Goal: Task Accomplishment & Management: Use online tool/utility

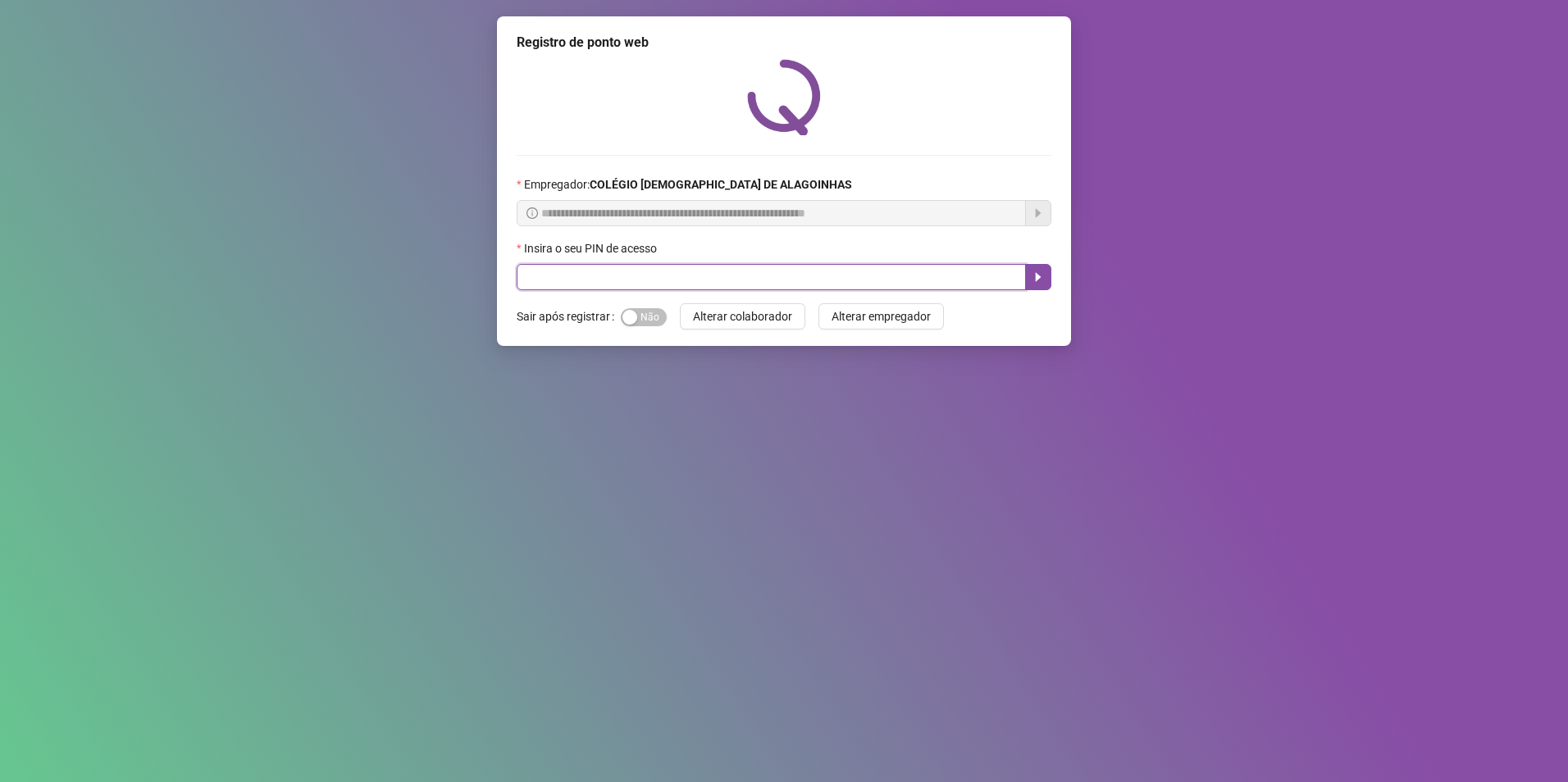
click at [603, 279] on input "text" at bounding box center [771, 277] width 509 height 26
type input "*****"
click at [1035, 272] on icon "caret-right" at bounding box center [1038, 278] width 14 height 14
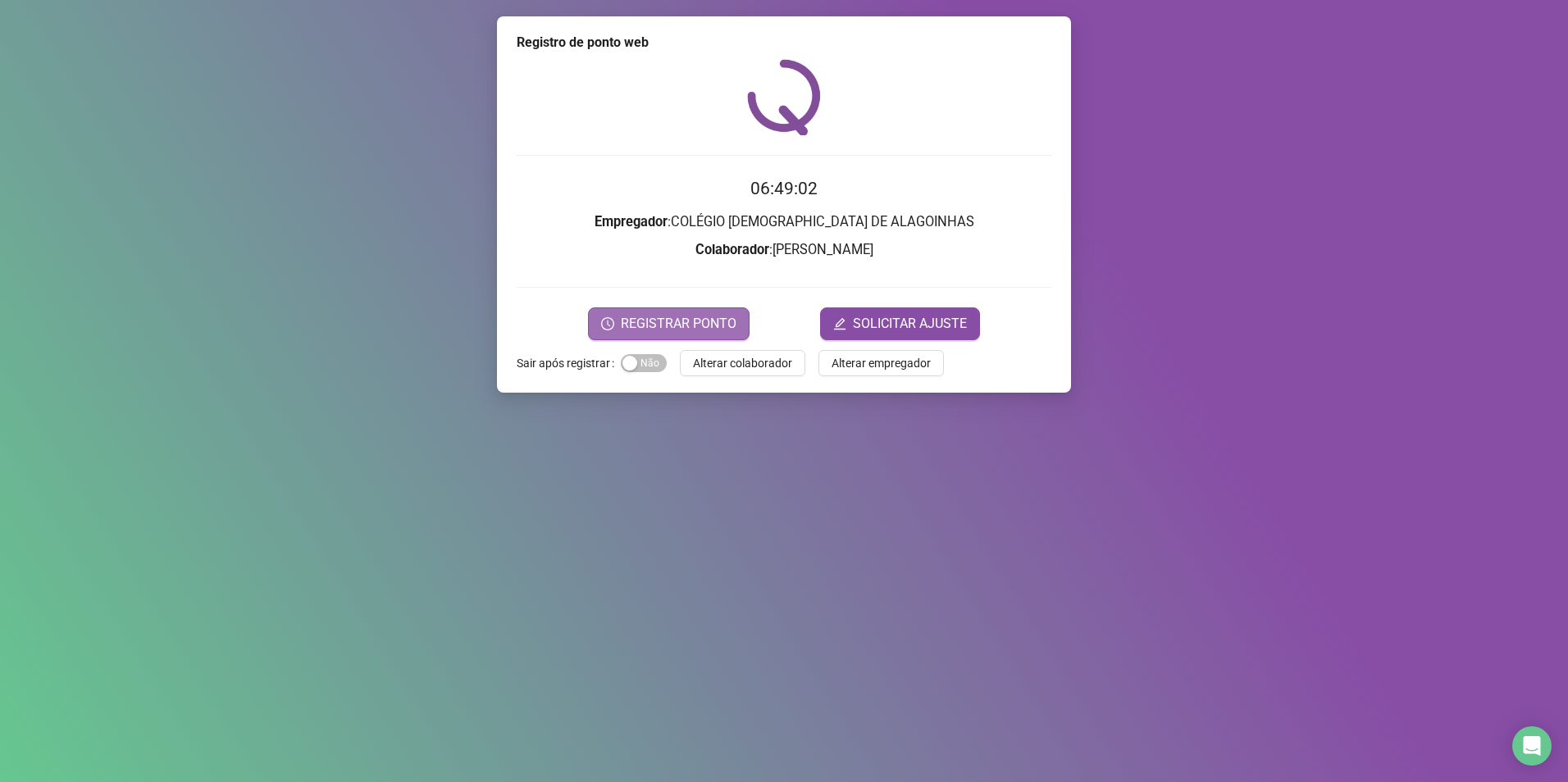
click at [685, 320] on span "REGISTRAR PONTO" at bounding box center [679, 323] width 116 height 19
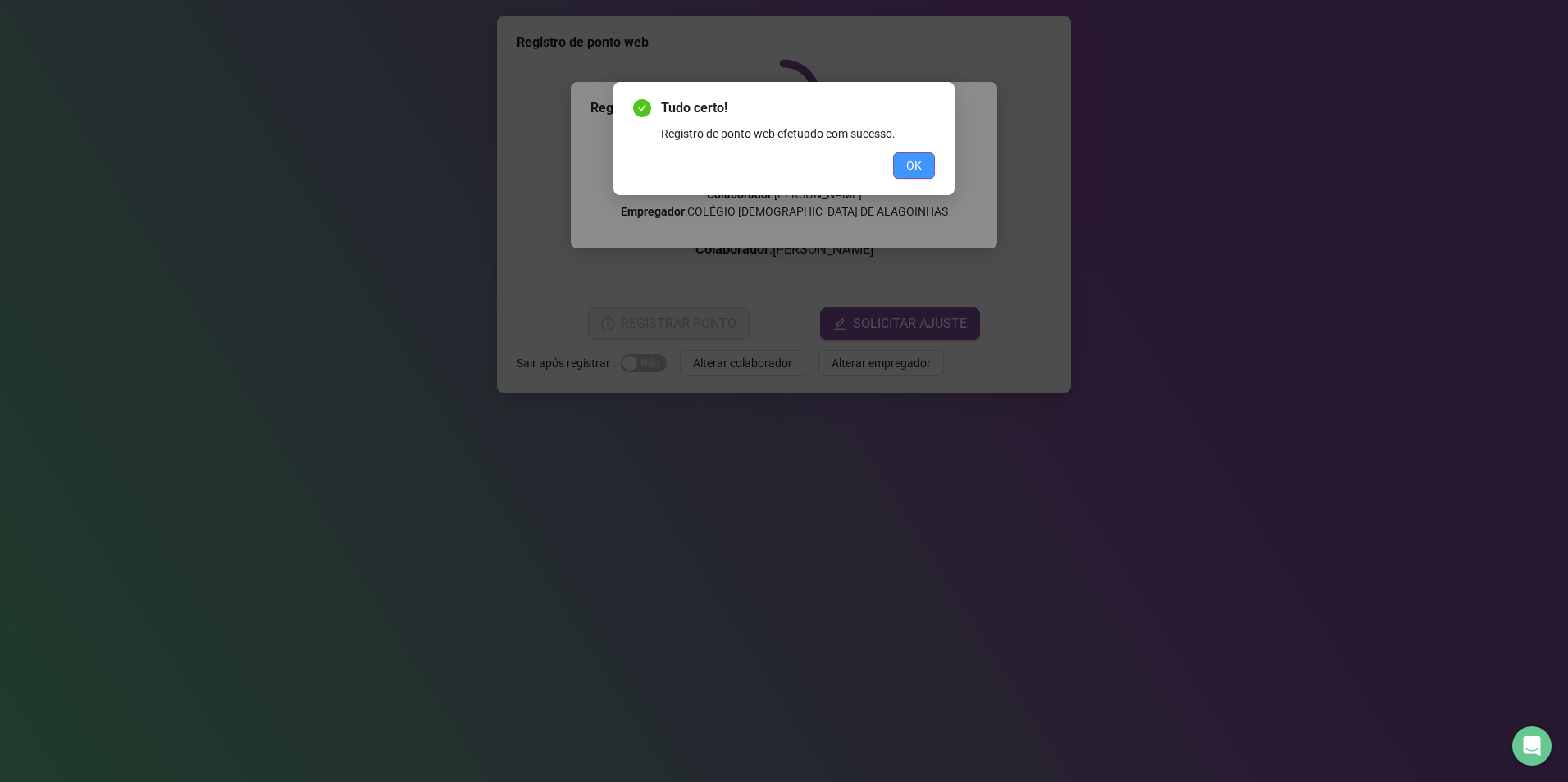
click at [916, 172] on span "OK" at bounding box center [914, 165] width 15 height 18
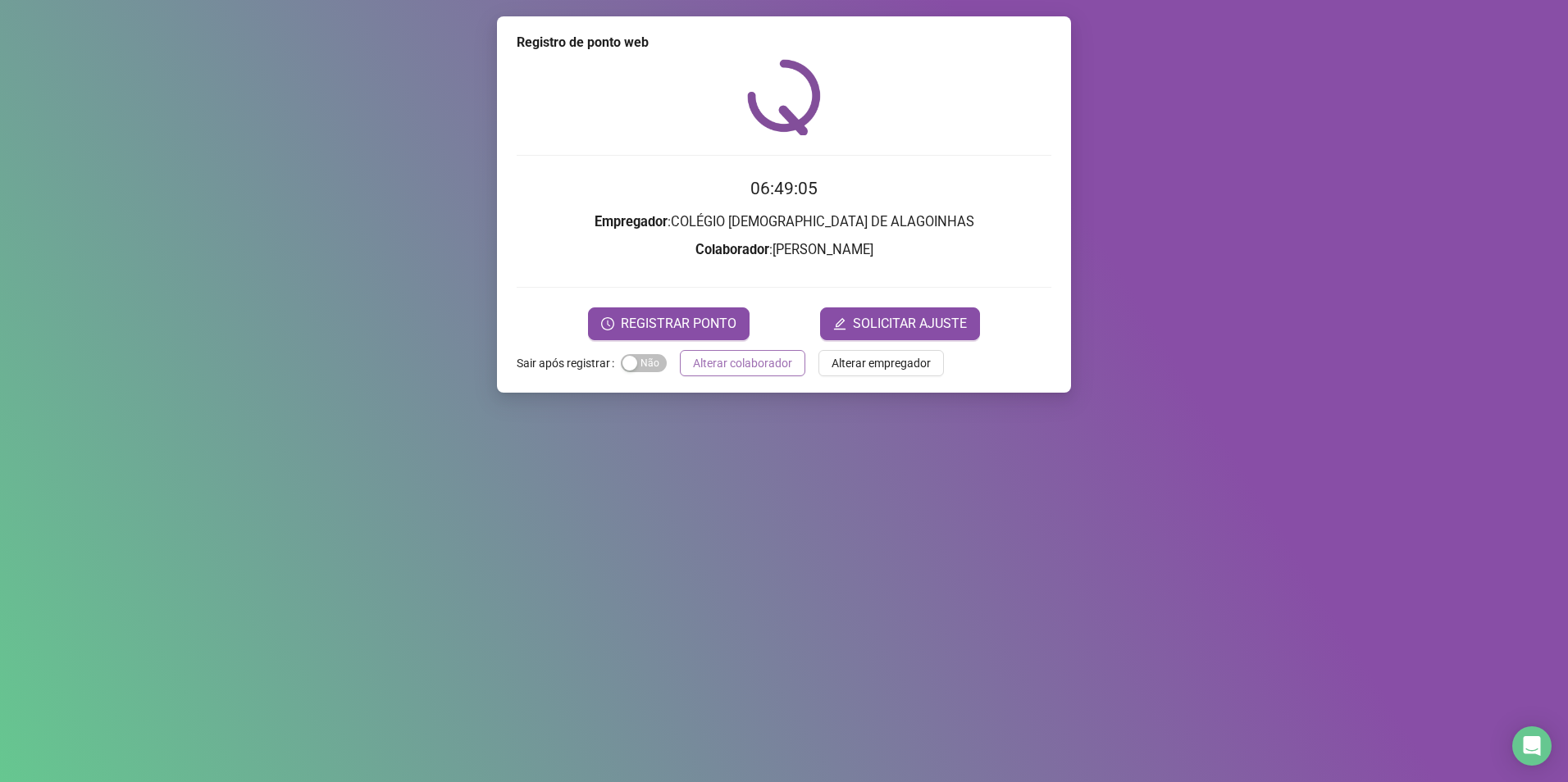
click at [743, 365] on span "Alterar colaborador" at bounding box center [742, 363] width 99 height 18
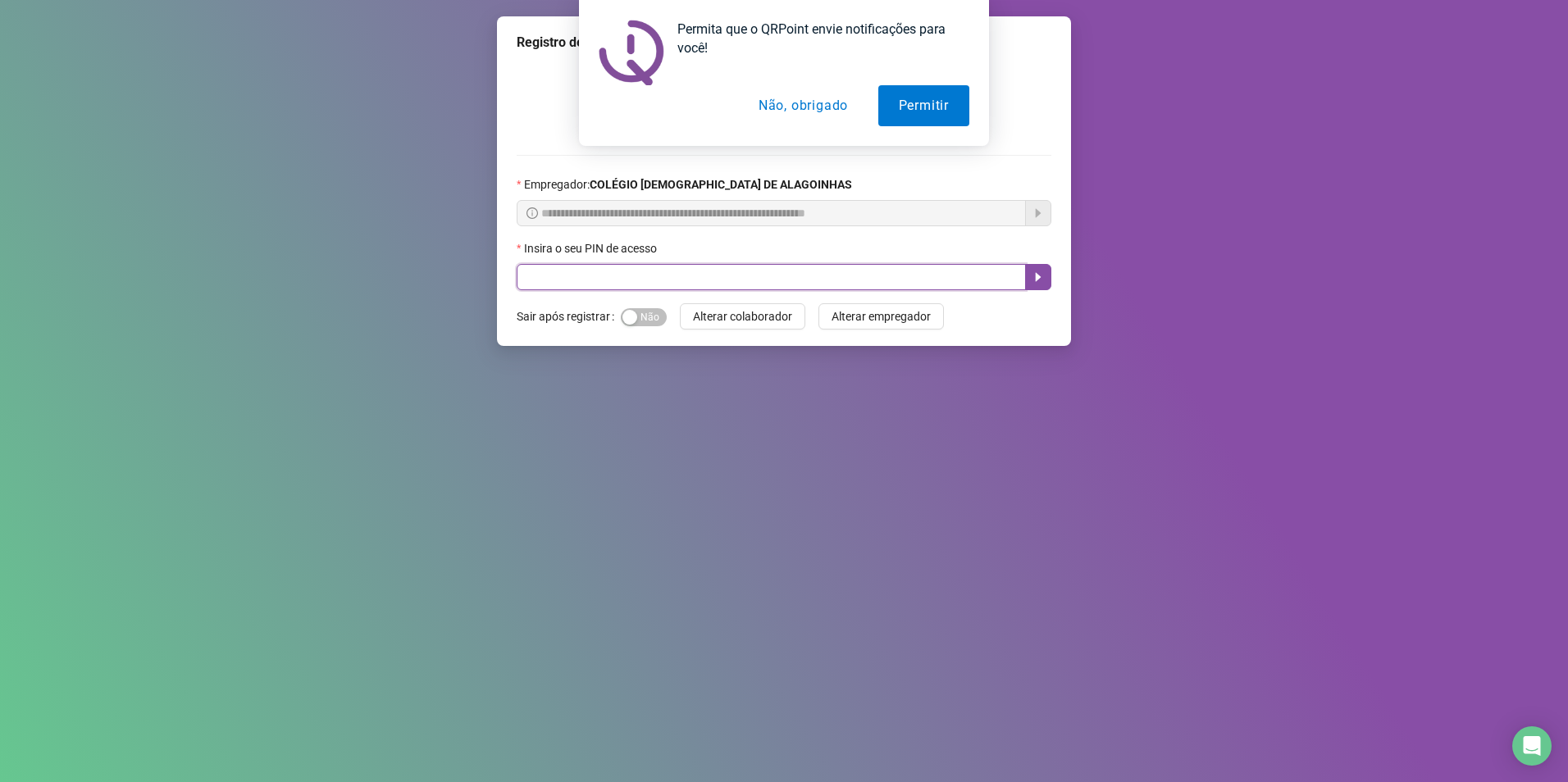
click at [666, 282] on input "text" at bounding box center [771, 277] width 509 height 26
type input "*****"
click at [1042, 280] on icon "caret-right" at bounding box center [1038, 278] width 14 height 14
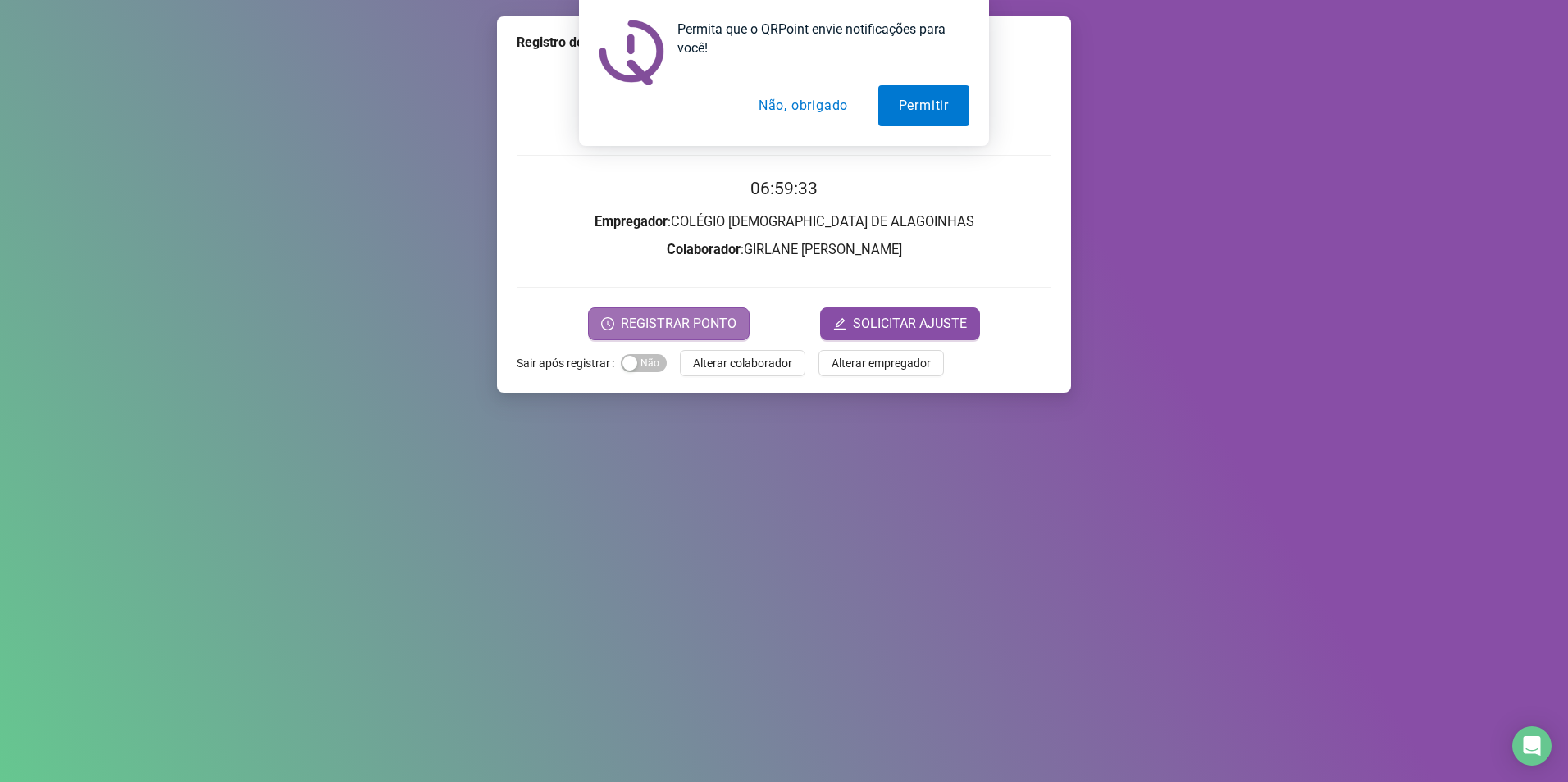
click at [697, 328] on span "REGISTRAR PONTO" at bounding box center [679, 323] width 116 height 19
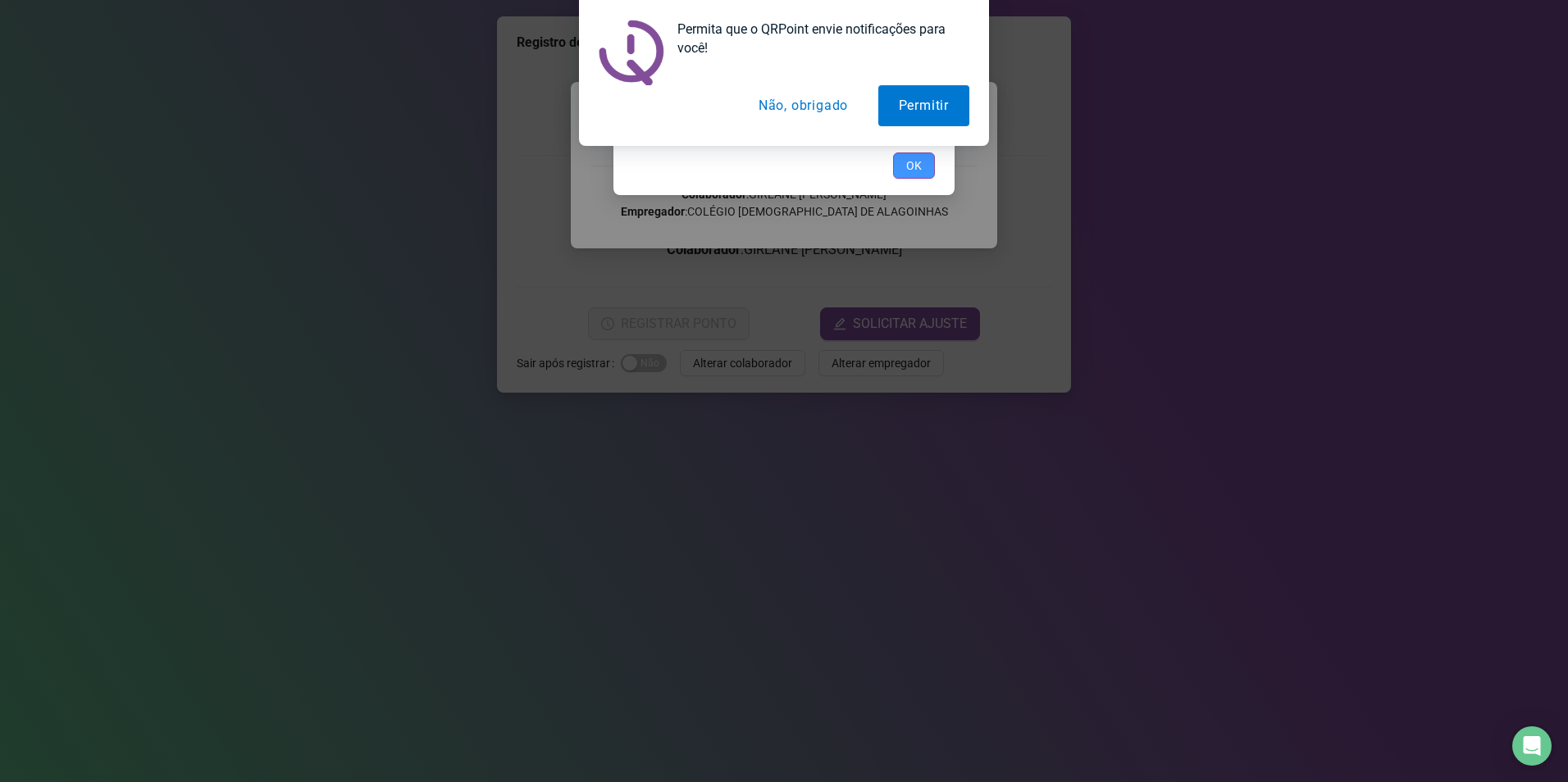
click at [914, 168] on span "OK" at bounding box center [914, 165] width 15 height 18
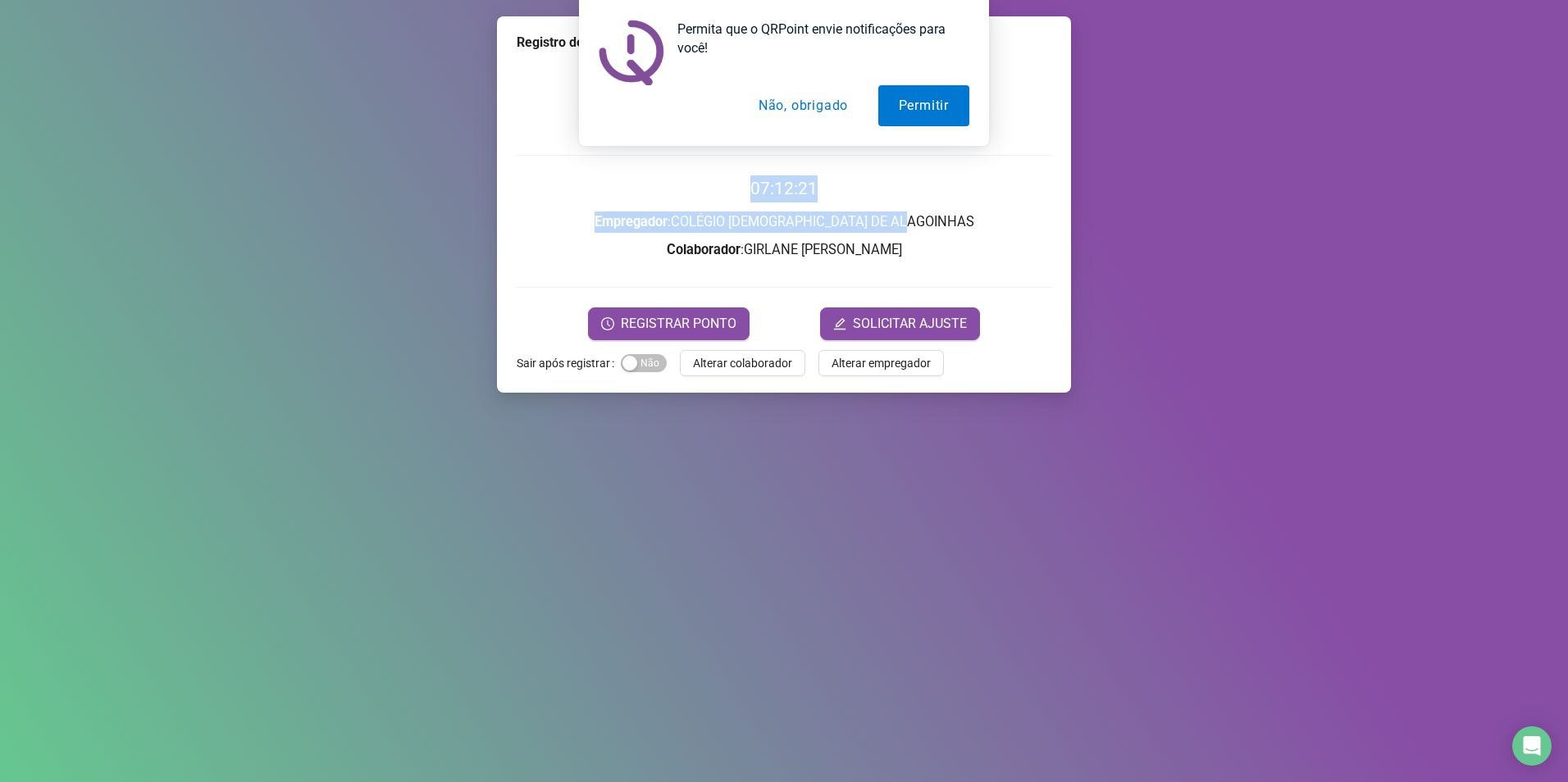
click at [967, 215] on div "07:12:21 Empregador : COLÉGIO ADVENTISTA DE ALAGOINHAS Colaborador : GIRLANE [P…" at bounding box center [784, 200] width 535 height 281
